Goal: Information Seeking & Learning: Check status

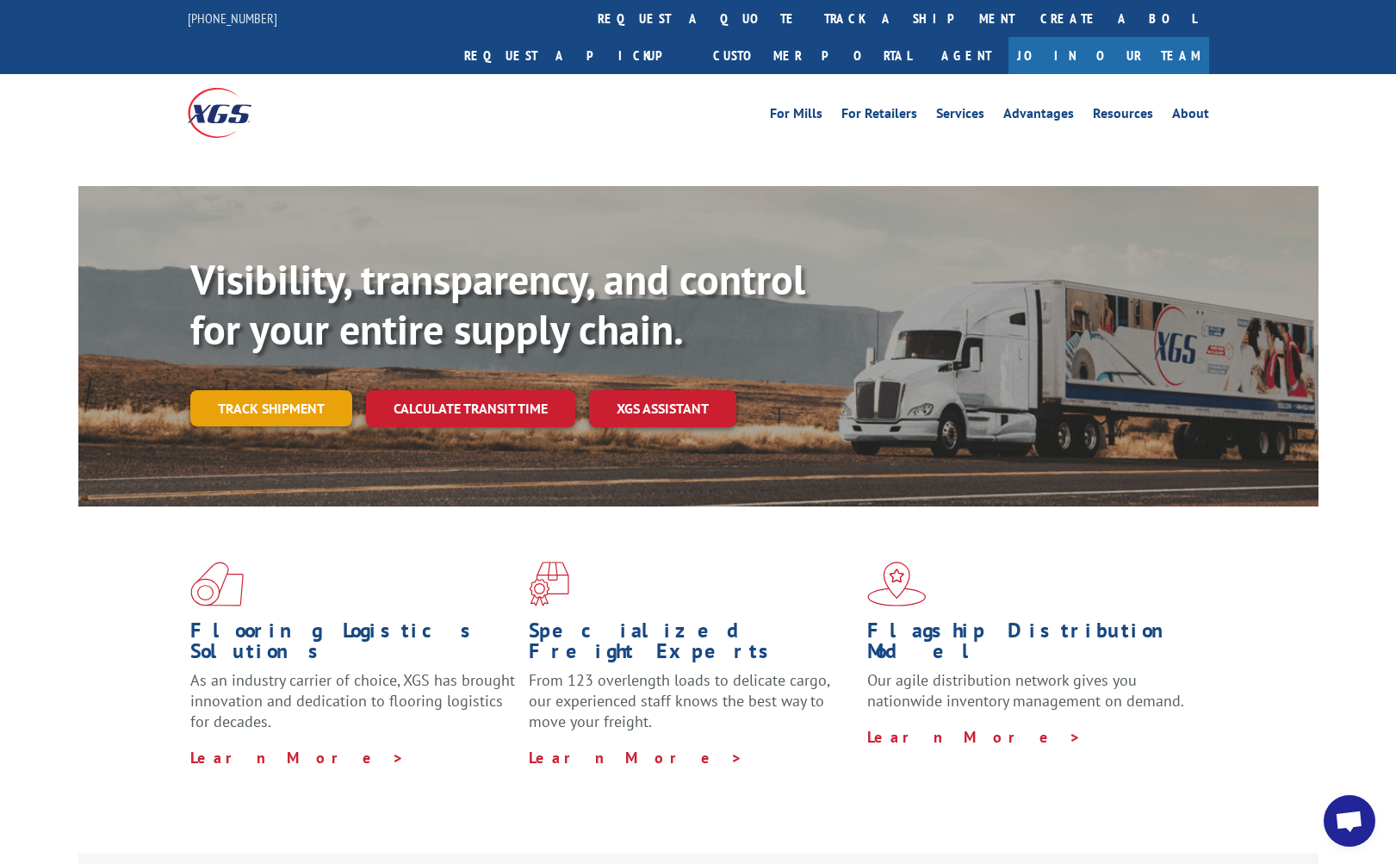
click at [313, 390] on link "Track shipment" at bounding box center [271, 408] width 162 height 36
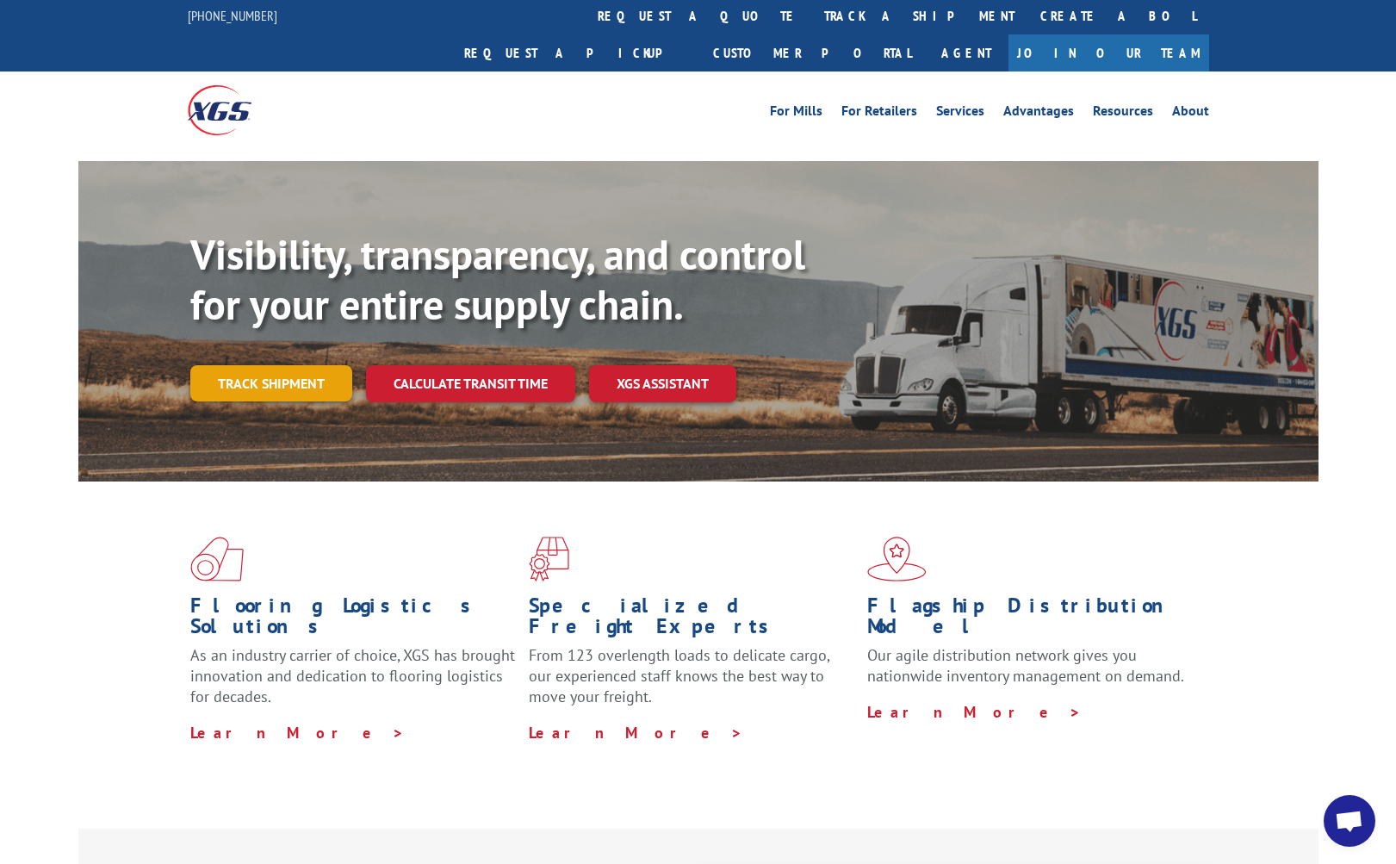
click at [240, 365] on link "Track shipment" at bounding box center [271, 383] width 162 height 36
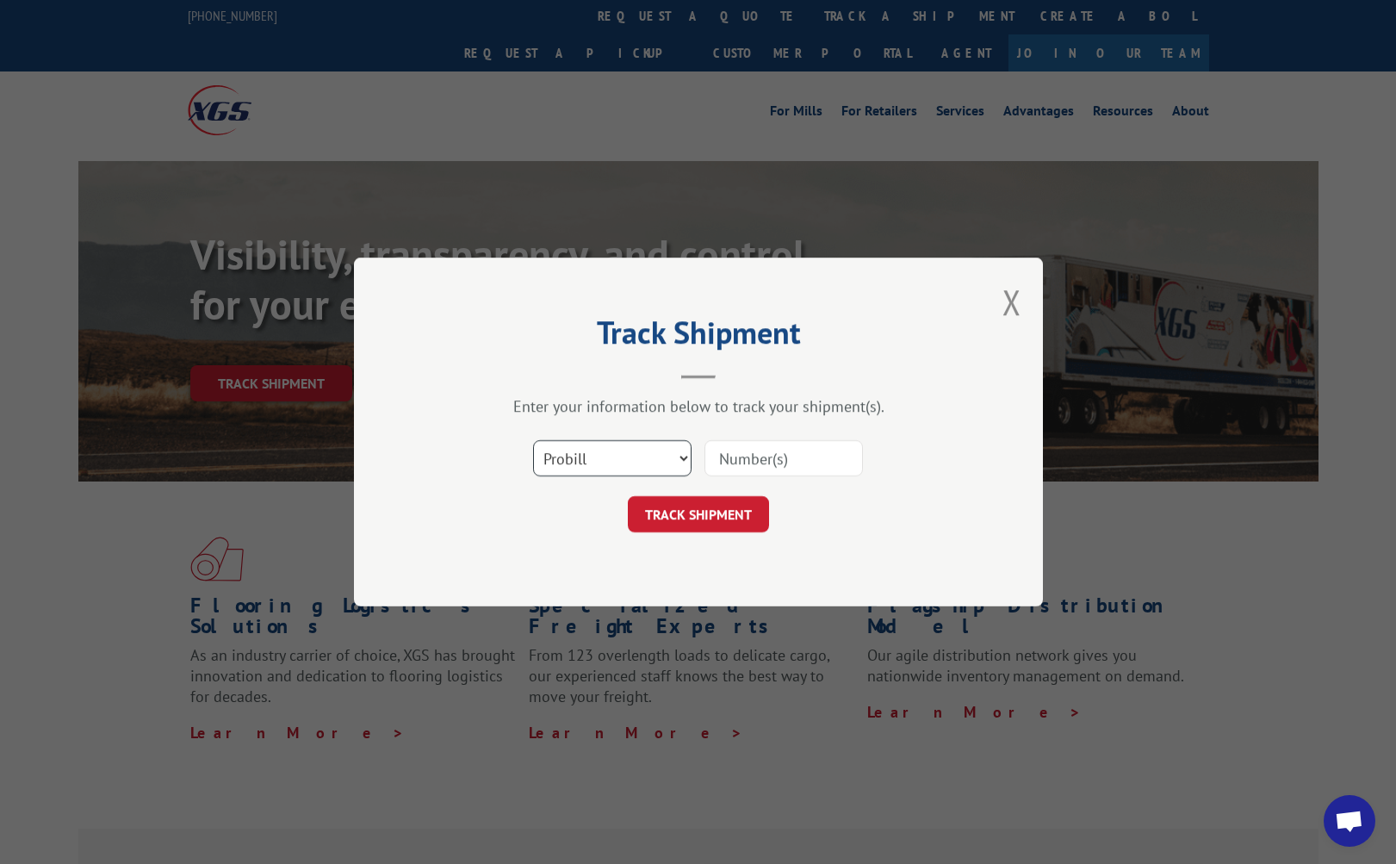
click at [623, 448] on select "Select category... Probill BOL PO" at bounding box center [612, 458] width 158 height 36
select select "bol"
click at [533, 440] on select "Select category... Probill BOL PO" at bounding box center [612, 458] width 158 height 36
click at [716, 463] on input at bounding box center [784, 458] width 158 height 36
paste input "66920-56804"
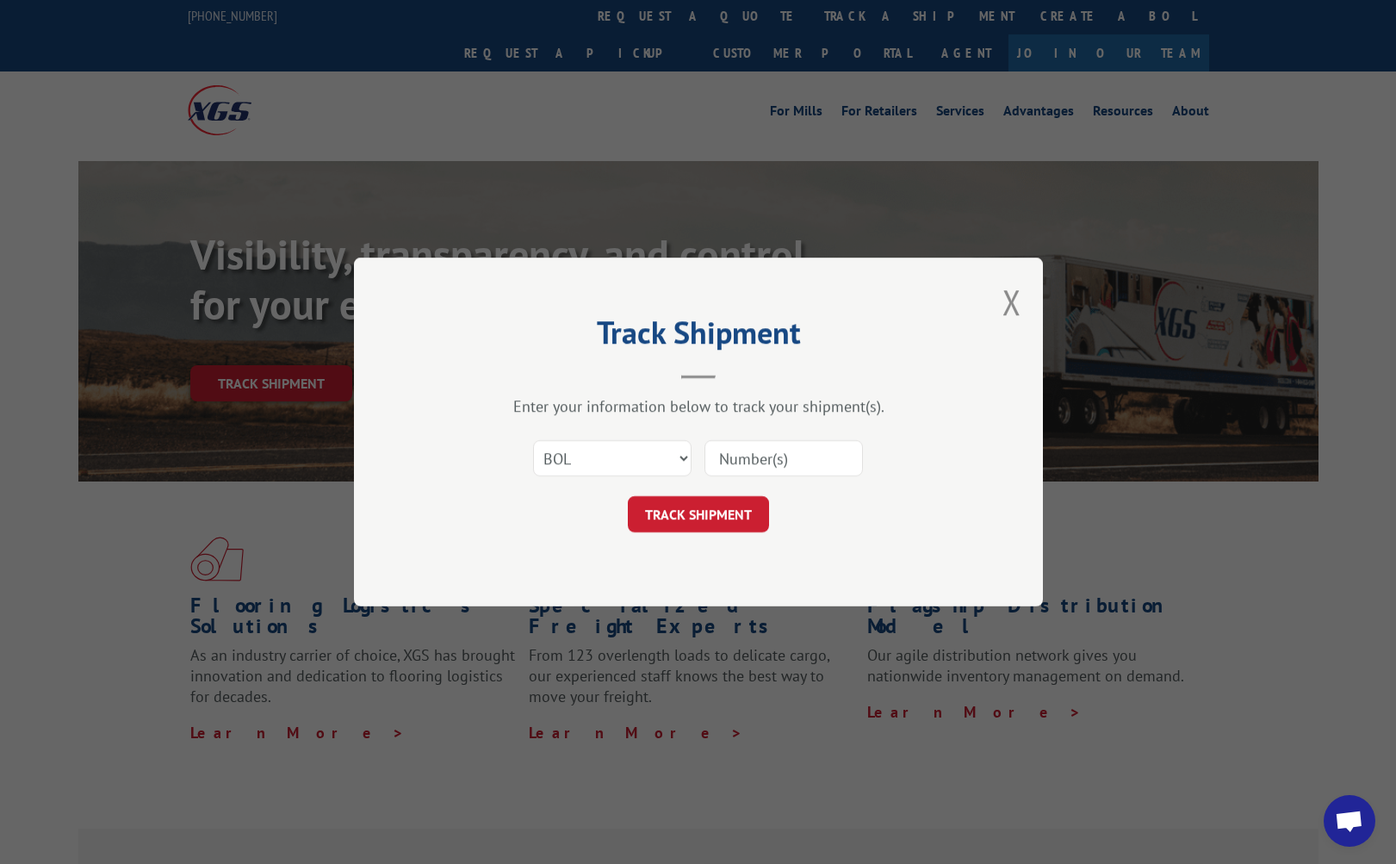
type input "66920-56804"
click button "TRACK SHIPMENT" at bounding box center [698, 514] width 141 height 36
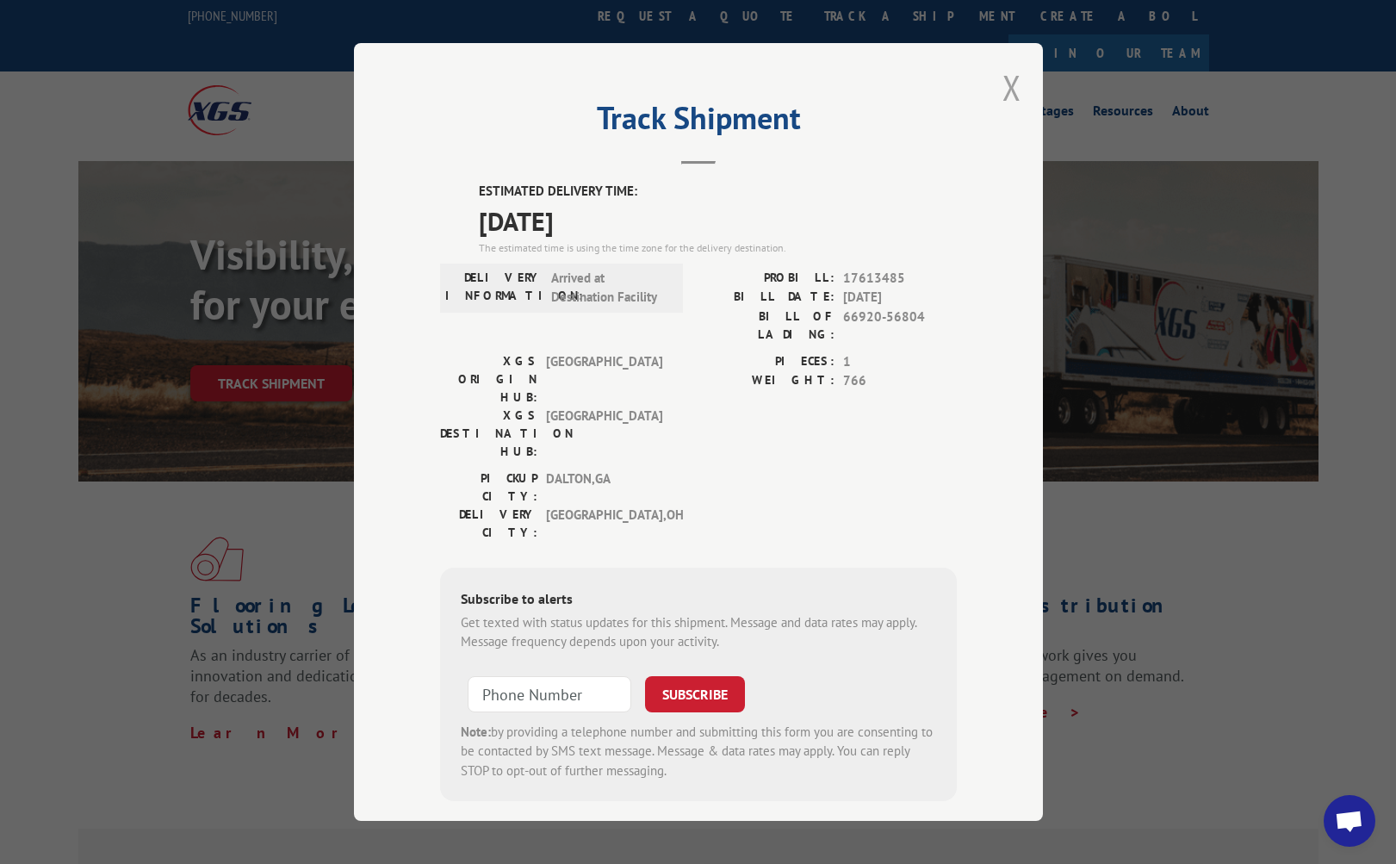
click at [1015, 79] on button "Close modal" at bounding box center [1012, 88] width 19 height 46
